Goal: Task Accomplishment & Management: Use online tool/utility

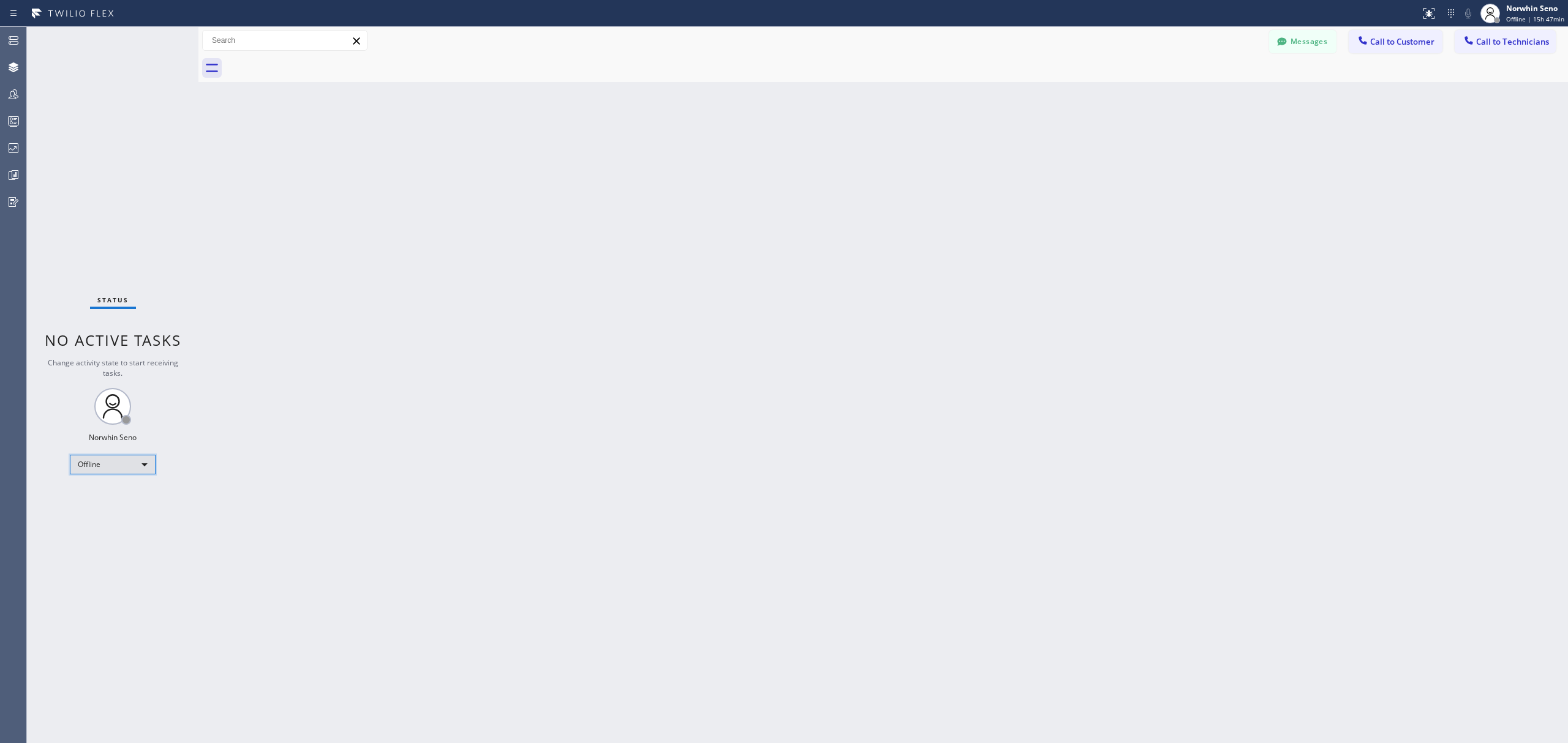
click at [130, 463] on div "Offline" at bounding box center [112, 464] width 86 height 19
click at [121, 508] on li "Unavailable" at bounding box center [112, 512] width 83 height 14
click at [13, 123] on icon at bounding box center [13, 120] width 14 height 14
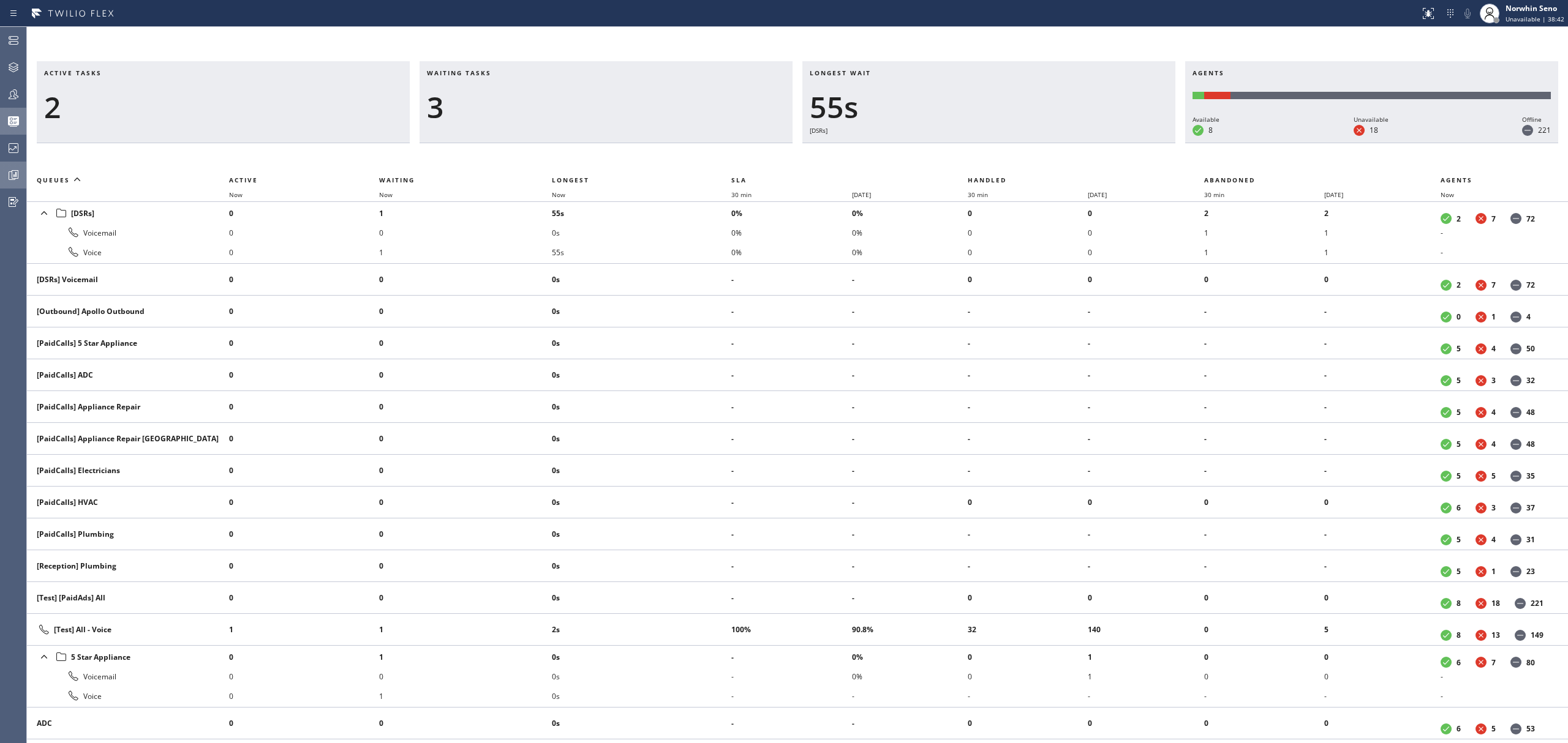
click at [6, 165] on div at bounding box center [13, 174] width 27 height 24
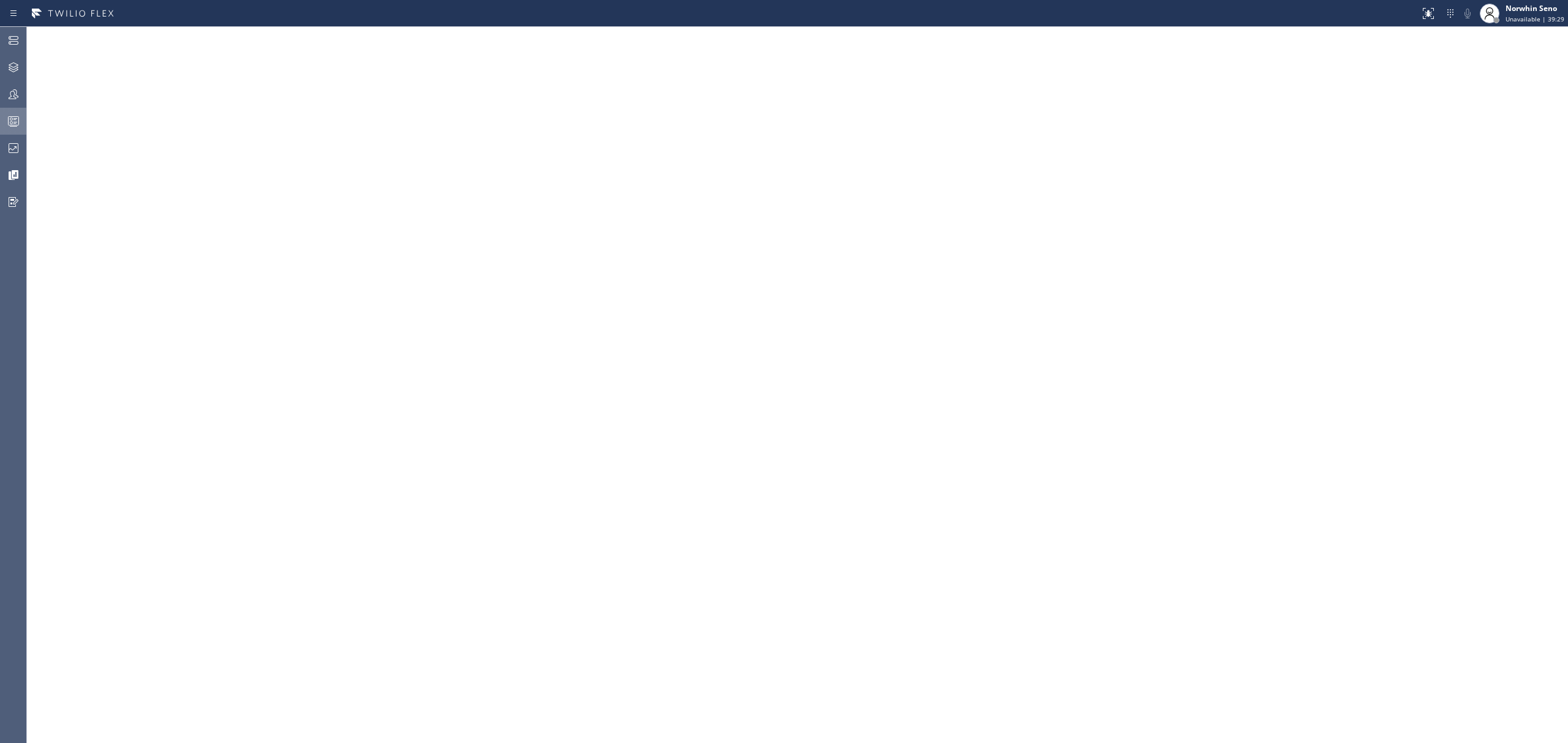
click at [25, 119] on div at bounding box center [13, 120] width 27 height 14
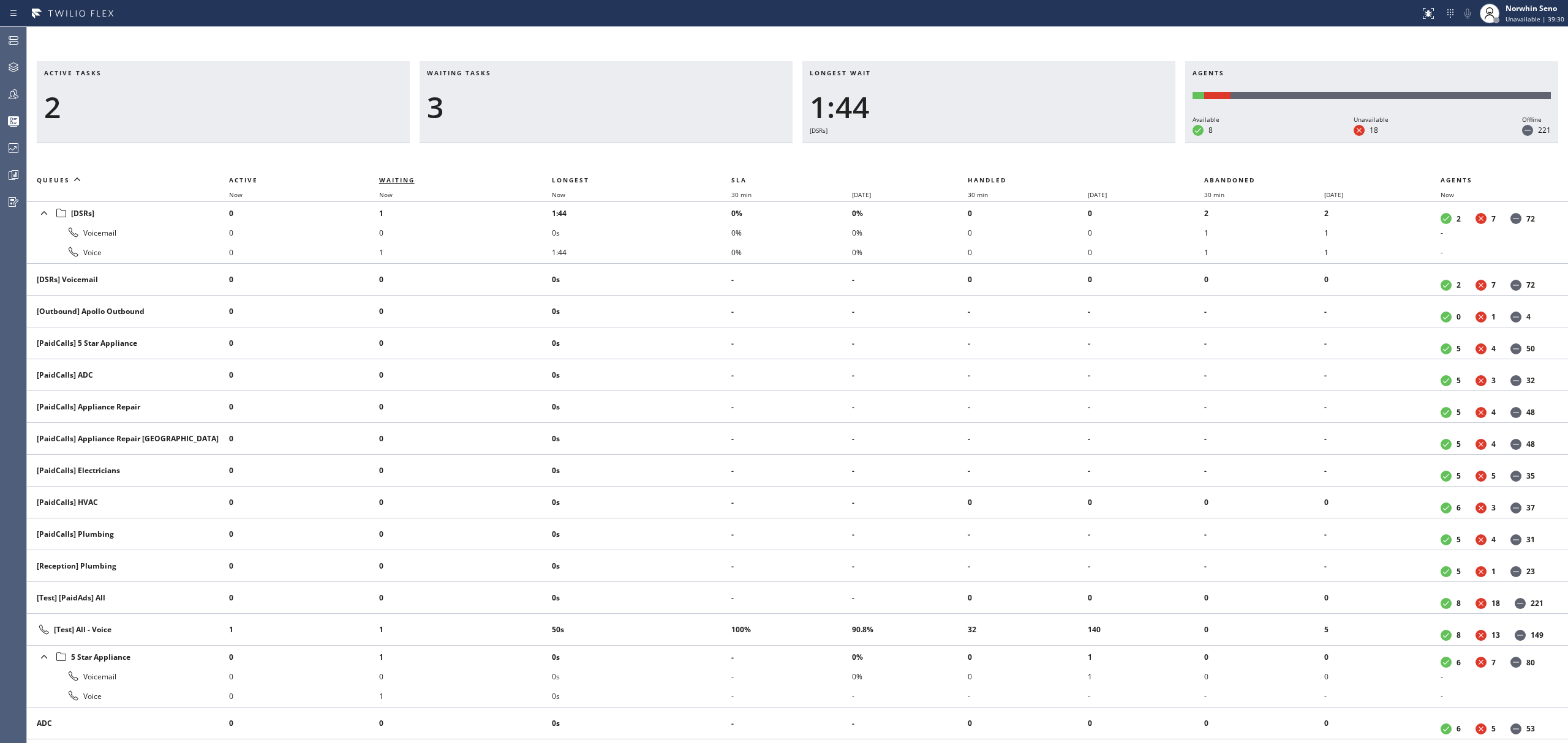
click at [393, 182] on span "Waiting" at bounding box center [396, 179] width 36 height 9
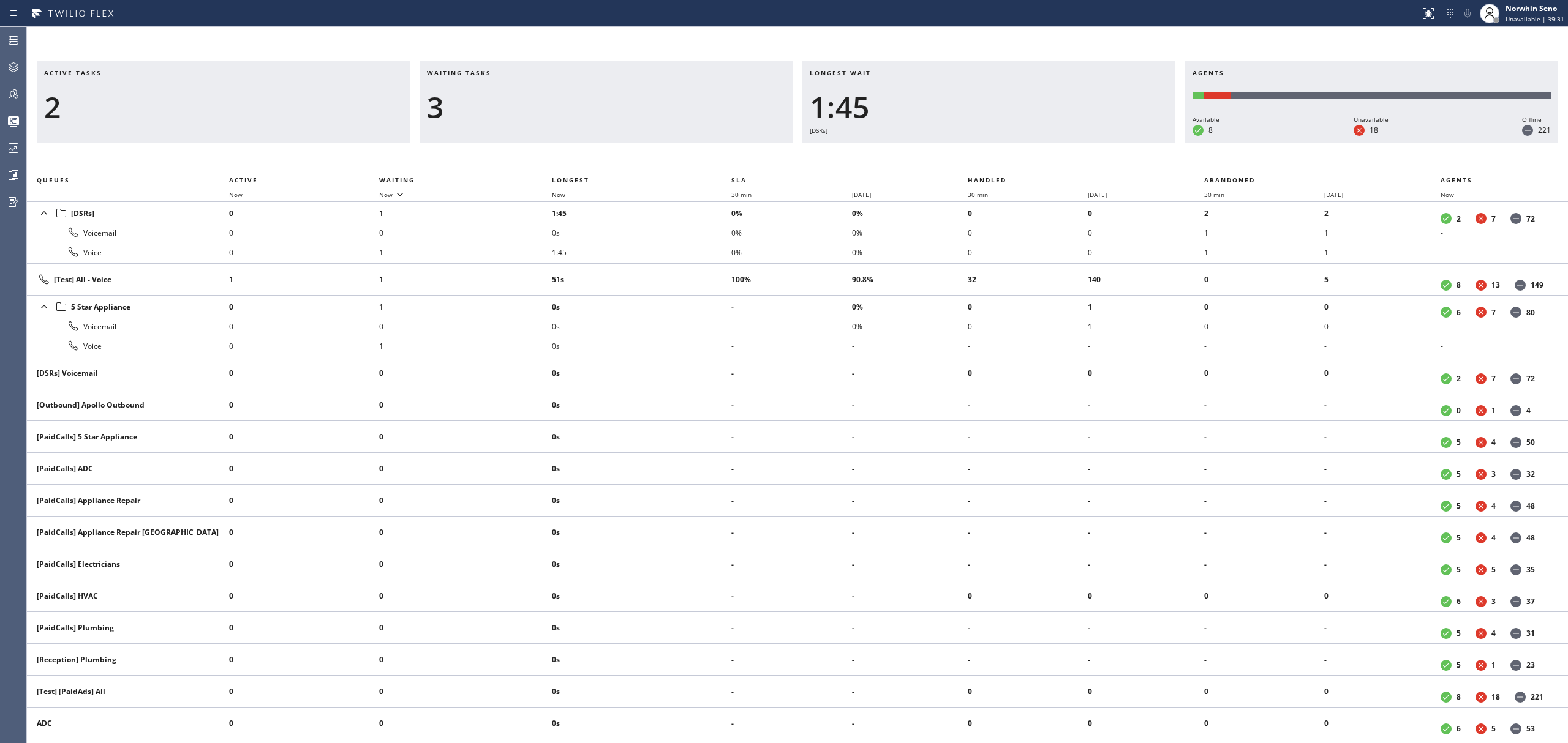
click at [530, 130] on div "Waiting tasks 3" at bounding box center [605, 102] width 373 height 82
